Goal: Task Accomplishment & Management: Manage account settings

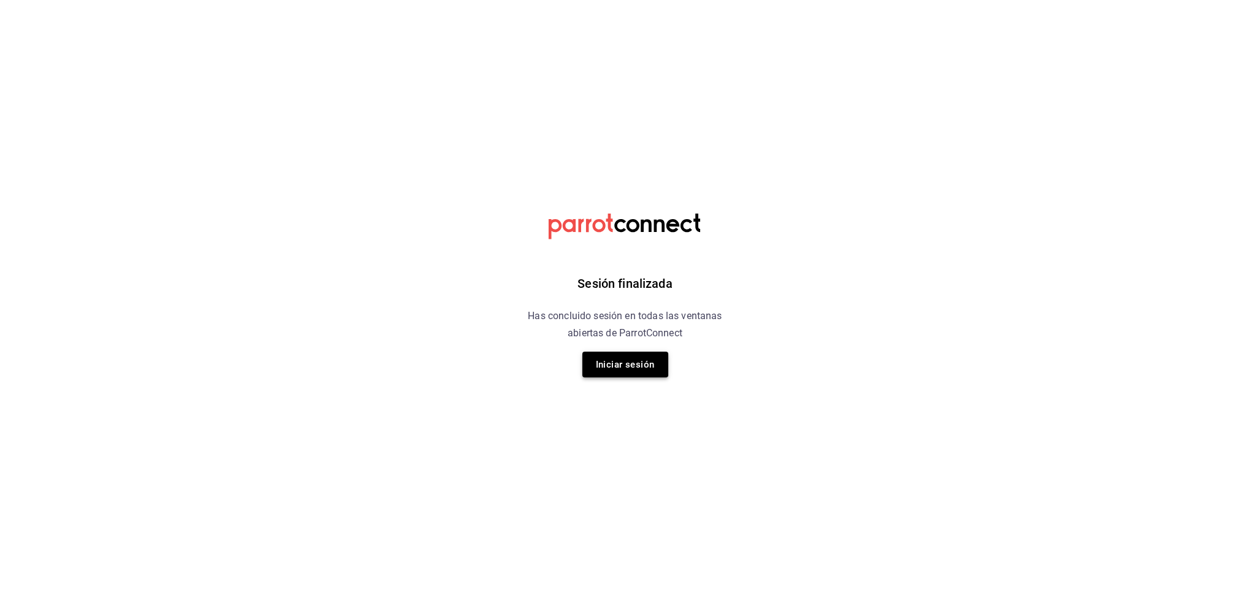
click at [652, 368] on button "Iniciar sesión" at bounding box center [625, 365] width 86 height 26
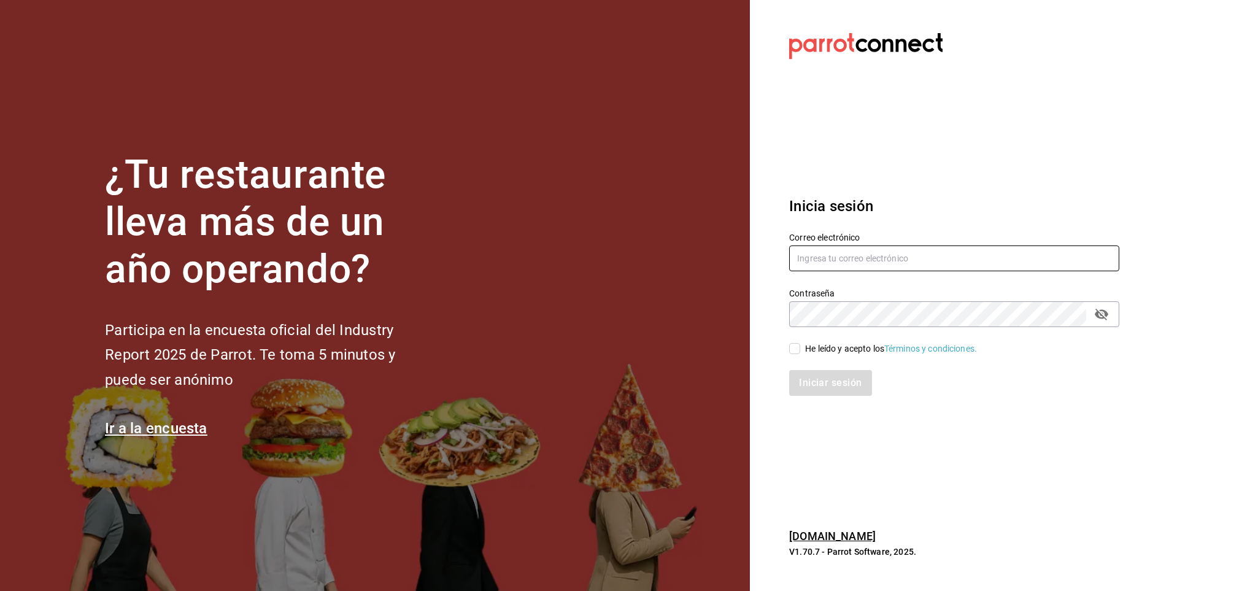
click at [891, 258] on input "text" at bounding box center [954, 258] width 330 height 26
type input "[EMAIL_ADDRESS][DOMAIN_NAME]"
click at [792, 343] on input "He leído y acepto los Términos y condiciones." at bounding box center [794, 348] width 11 height 11
checkbox input "true"
click at [822, 392] on button "Iniciar sesión" at bounding box center [830, 383] width 83 height 26
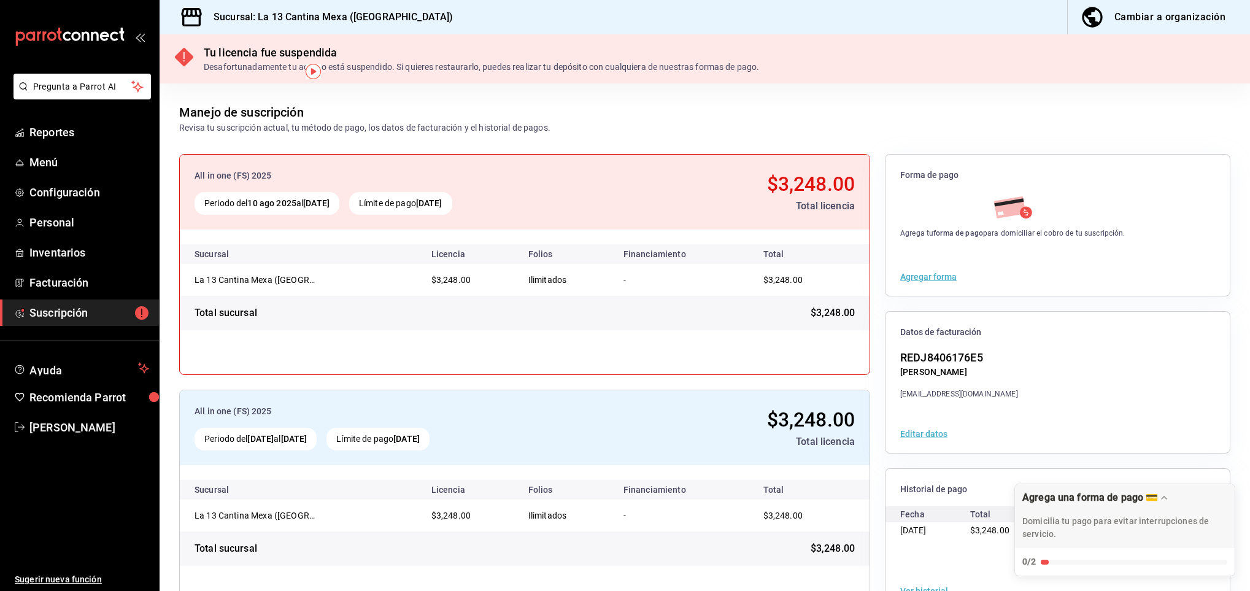
scroll to position [41, 0]
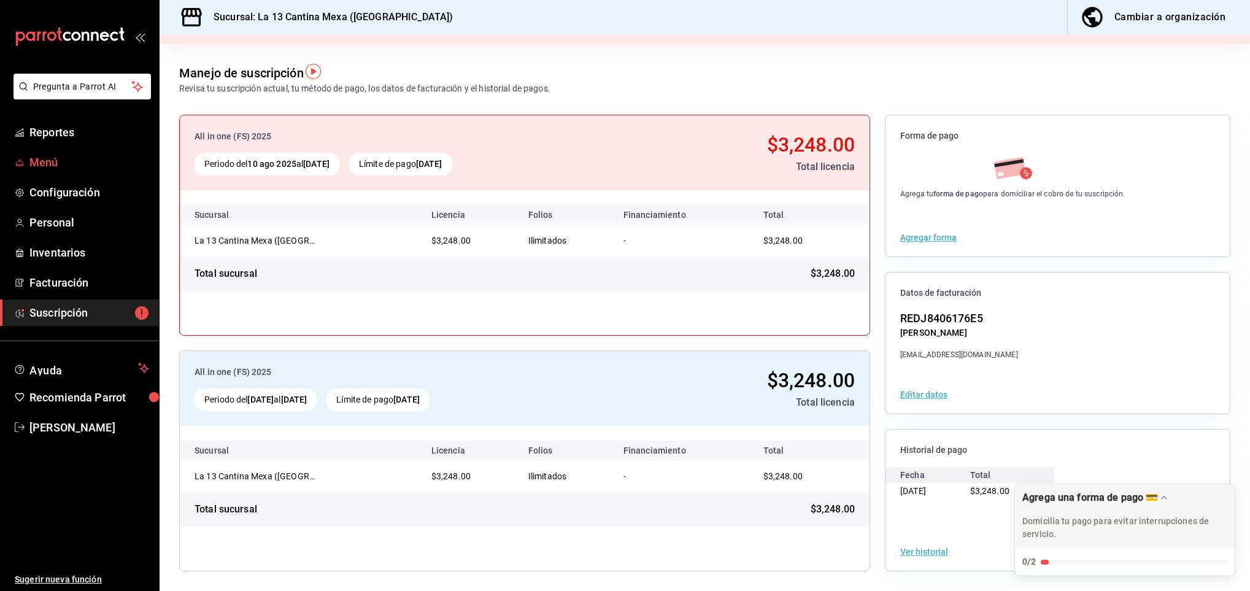
click at [45, 166] on span "Menú" at bounding box center [89, 162] width 120 height 17
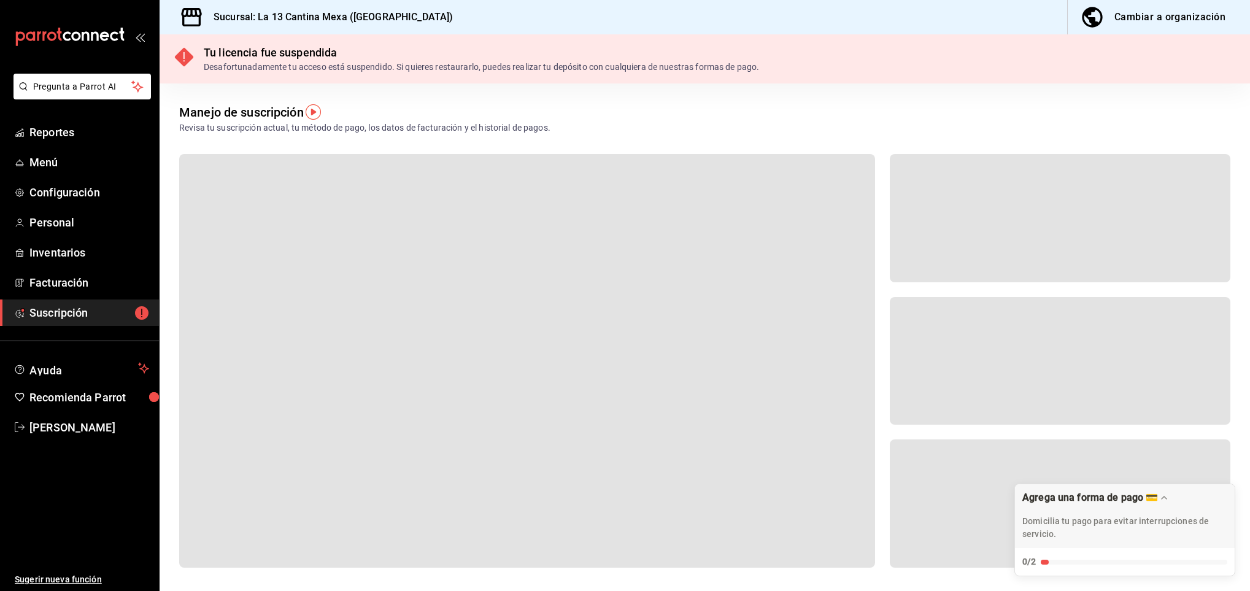
click at [67, 128] on span "Reportes" at bounding box center [89, 132] width 120 height 17
